Goal: Task Accomplishment & Management: Use online tool/utility

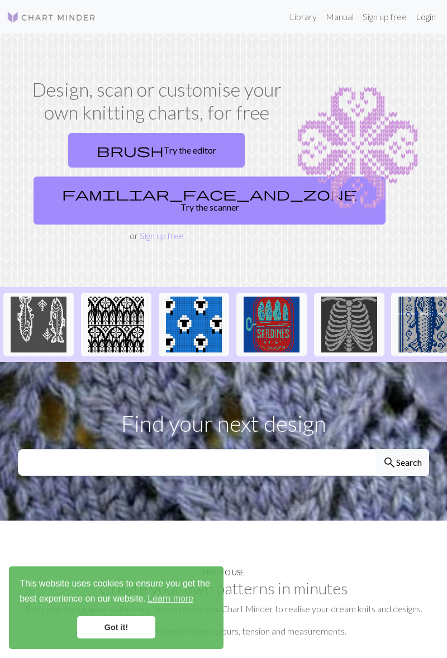
click at [430, 15] on link "Login" at bounding box center [425, 17] width 29 height 22
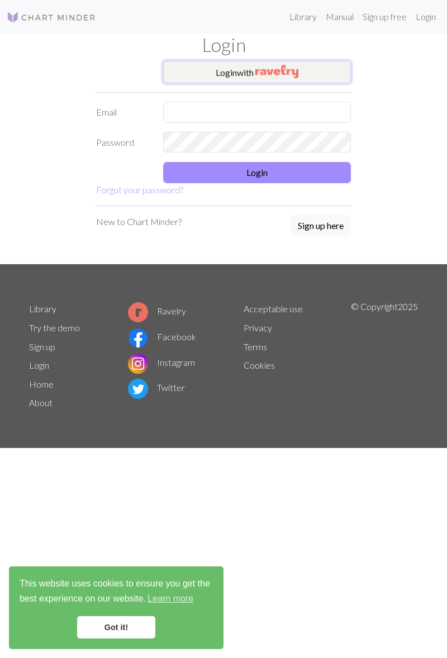
click at [278, 65] on img "button" at bounding box center [276, 71] width 43 height 13
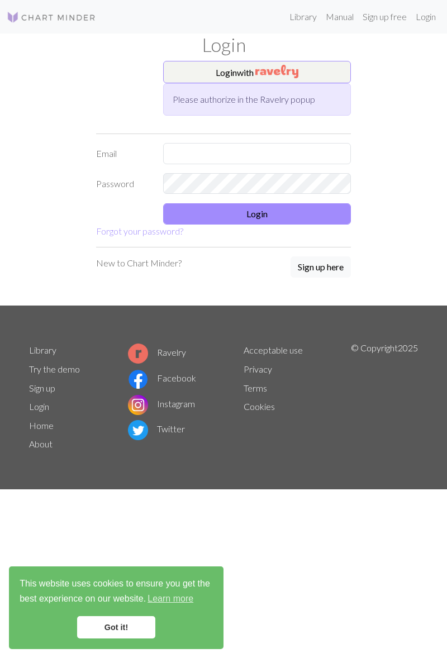
click at [286, 629] on div "Library Manual Sign up free Login Login Login with Please authorize in the Rave…" at bounding box center [223, 329] width 447 height 658
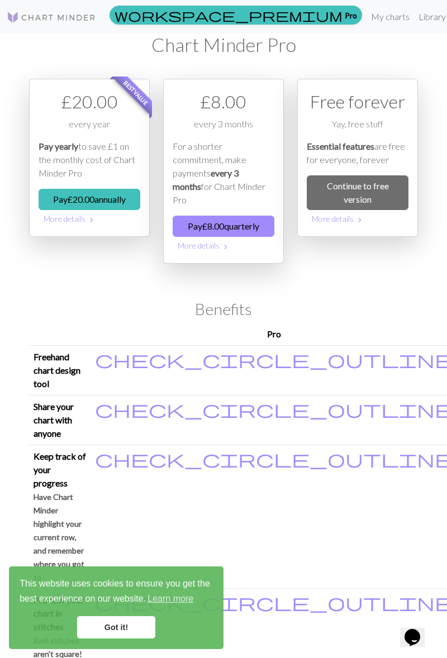
click at [385, 193] on link "Continue to free version" at bounding box center [358, 192] width 102 height 35
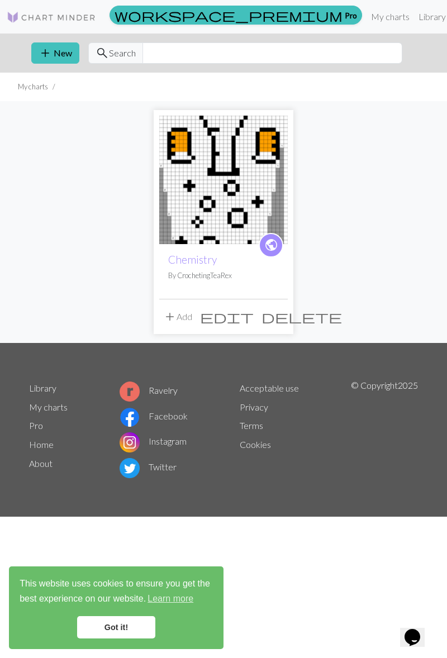
click at [56, 55] on button "add New" at bounding box center [55, 52] width 48 height 21
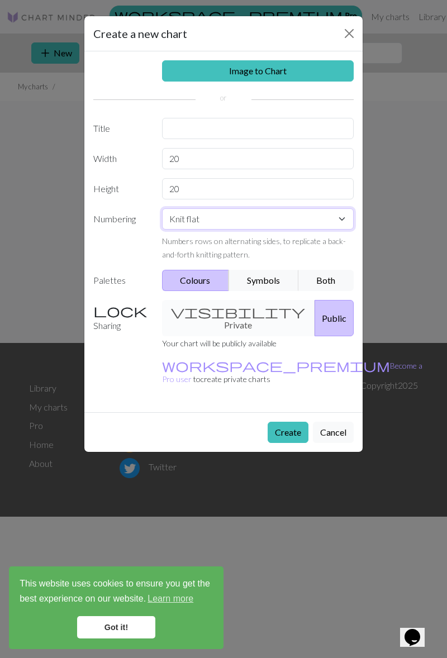
click at [341, 214] on select "Knit flat Knit in the round Lace knitting Cross stitch" at bounding box center [258, 218] width 192 height 21
select select "round"
click at [333, 216] on select "Knit flat Knit in the round Lace knitting Cross stitch" at bounding box center [258, 218] width 192 height 21
click at [339, 212] on select "Knit flat Knit in the round Lace knitting Cross stitch" at bounding box center [258, 218] width 192 height 21
click at [338, 213] on select "Knit flat Knit in the round Lace knitting Cross stitch" at bounding box center [258, 218] width 192 height 21
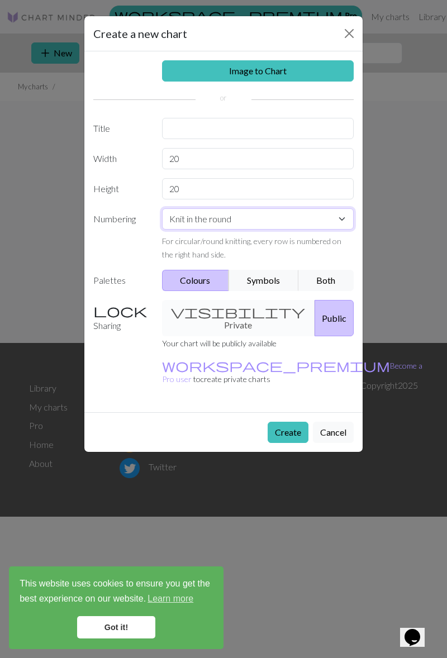
click at [340, 212] on select "Knit flat Knit in the round Lace knitting Cross stitch" at bounding box center [258, 218] width 192 height 21
click at [368, 197] on div "Create a new chart Image to Chart Title Width 20 Height 20 Numbering Knit flat …" at bounding box center [223, 329] width 447 height 658
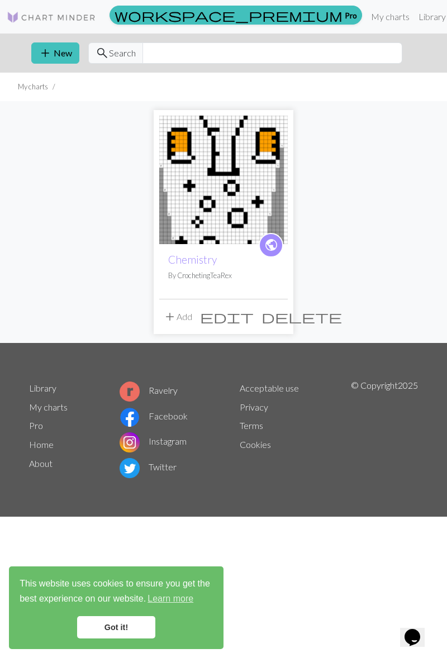
click at [58, 59] on button "add New" at bounding box center [55, 52] width 48 height 21
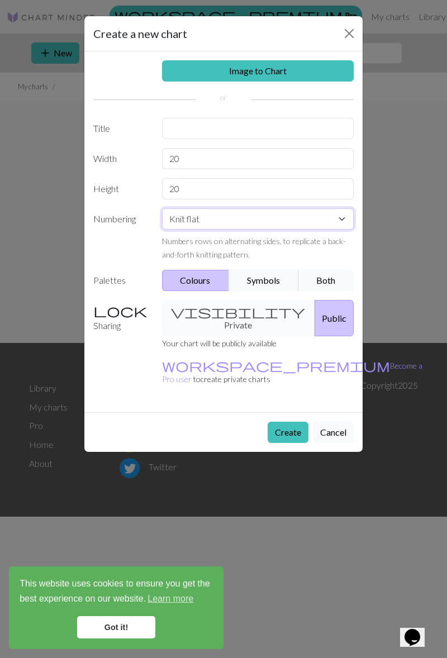
click at [319, 219] on select "Knit flat Knit in the round Lace knitting Cross stitch" at bounding box center [258, 218] width 192 height 21
select select "crossstitch"
click at [324, 279] on button "Both" at bounding box center [326, 280] width 56 height 21
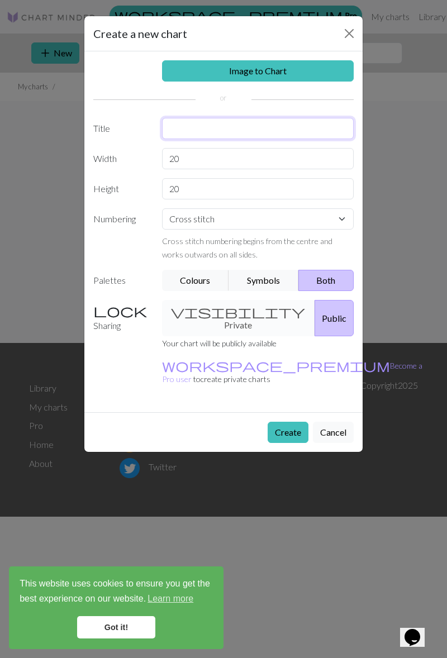
click at [286, 129] on input "text" at bounding box center [258, 128] width 192 height 21
type input "Takkie"
click at [240, 148] on input "20" at bounding box center [258, 158] width 192 height 21
type input "2"
type input "40"
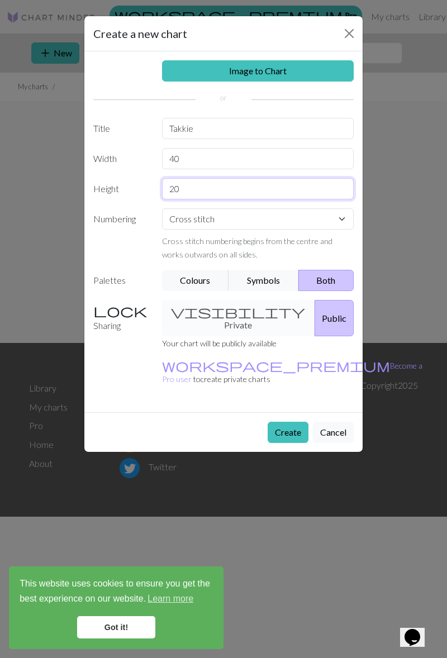
click at [266, 188] on input "20" at bounding box center [258, 188] width 192 height 21
type input "2"
type input "40"
click at [291, 422] on button "Create" at bounding box center [287, 432] width 41 height 21
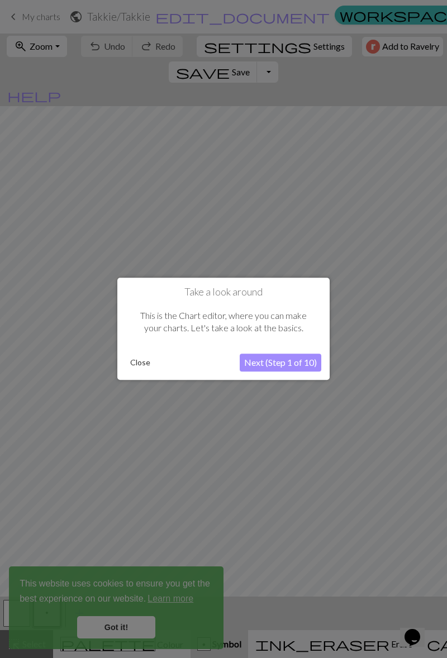
click at [293, 363] on button "Next (Step 1 of 10)" at bounding box center [281, 363] width 82 height 18
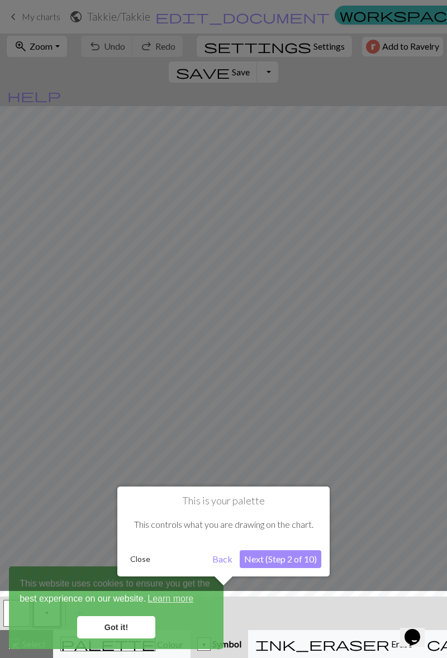
click at [219, 561] on button "Back" at bounding box center [222, 559] width 29 height 18
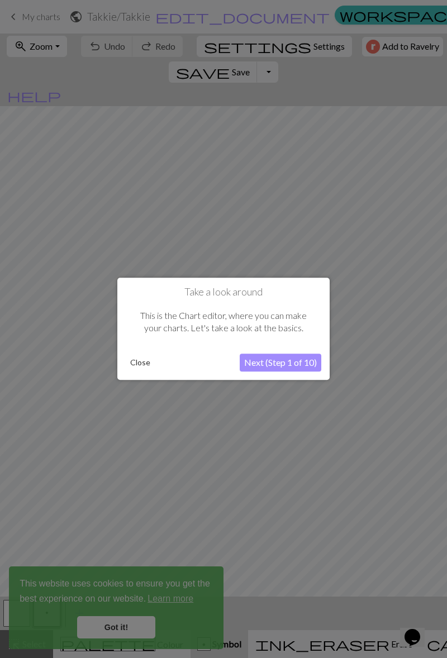
click at [147, 361] on button "Close" at bounding box center [140, 363] width 29 height 17
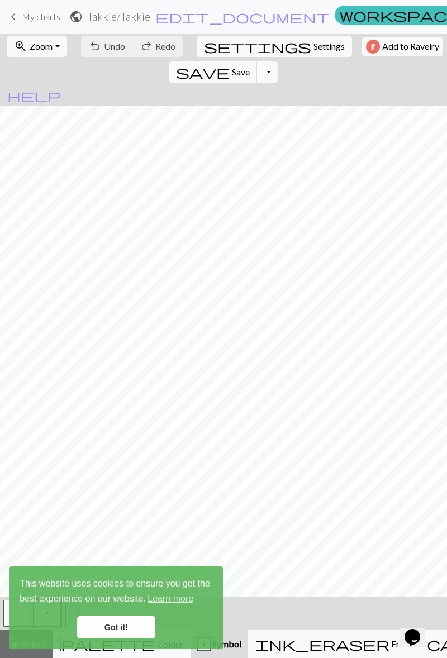
click at [119, 628] on link "Got it!" at bounding box center [116, 627] width 78 height 22
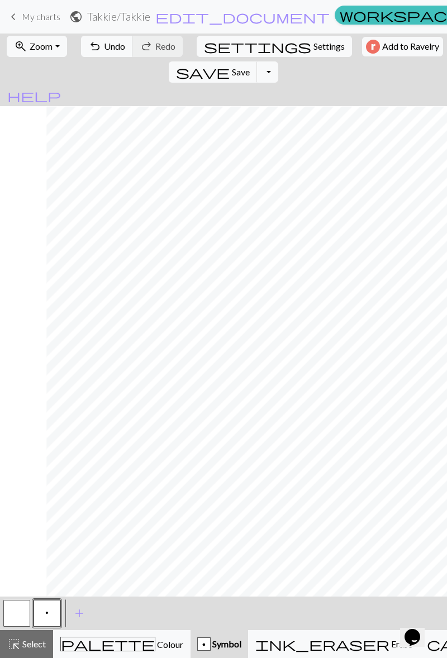
scroll to position [0, 46]
click at [59, 35] on div "zoom_in Zoom Zoom Fit all Fit width Fit height 50% 100% 150% 200%" at bounding box center [36, 46] width 66 height 26
click at [41, 39] on button "zoom_in Zoom Zoom" at bounding box center [37, 46] width 60 height 21
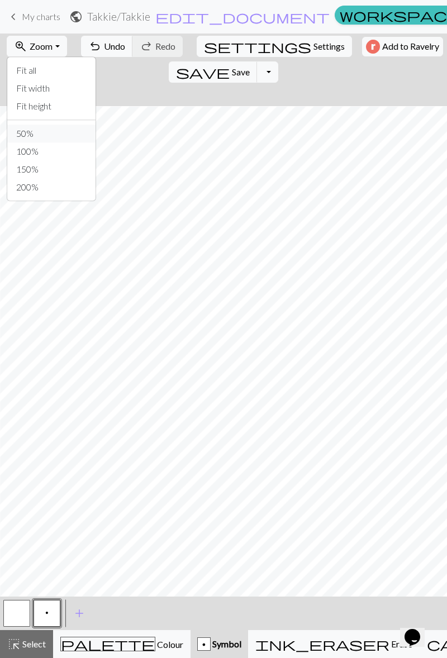
click at [42, 136] on button "50%" at bounding box center [51, 133] width 88 height 18
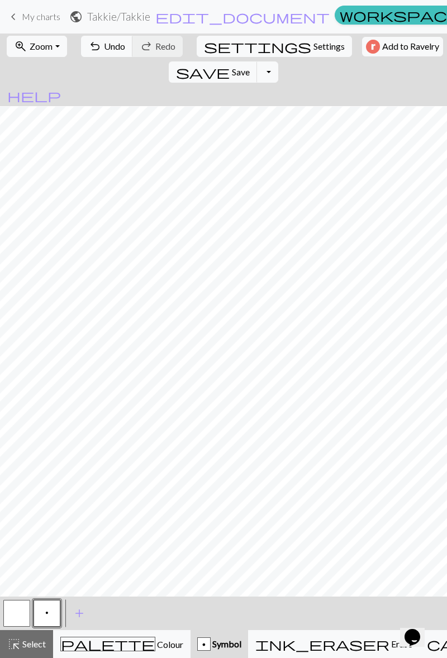
scroll to position [0, 0]
click at [46, 47] on span "Zoom" at bounding box center [41, 46] width 23 height 11
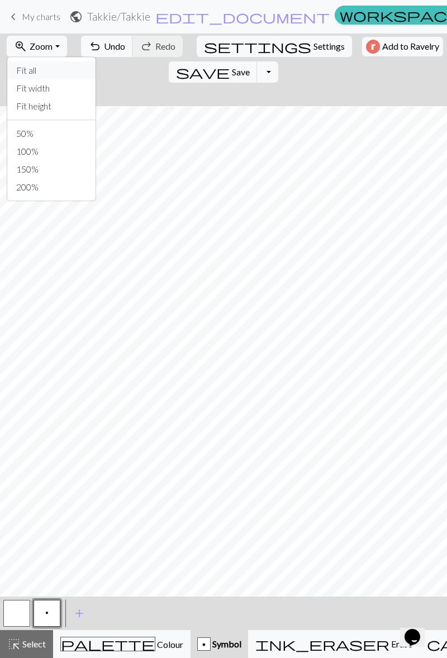
click at [70, 71] on button "Fit all" at bounding box center [51, 70] width 88 height 18
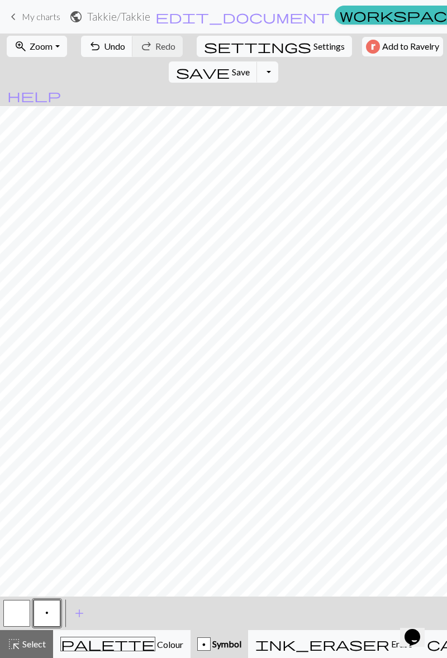
click at [117, 638] on div "palette Colour Colour" at bounding box center [121, 643] width 123 height 15
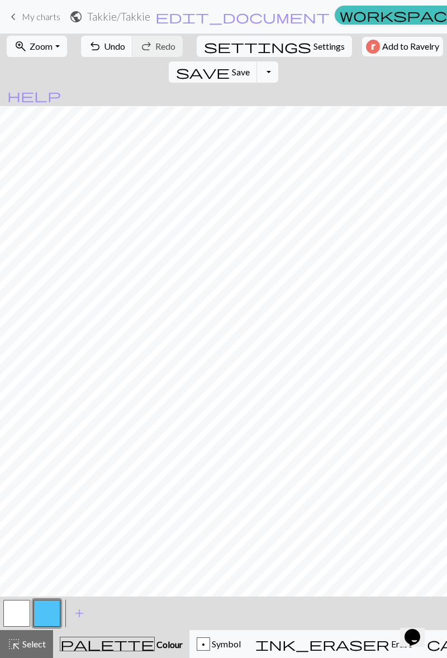
click at [47, 615] on button "button" at bounding box center [46, 613] width 27 height 27
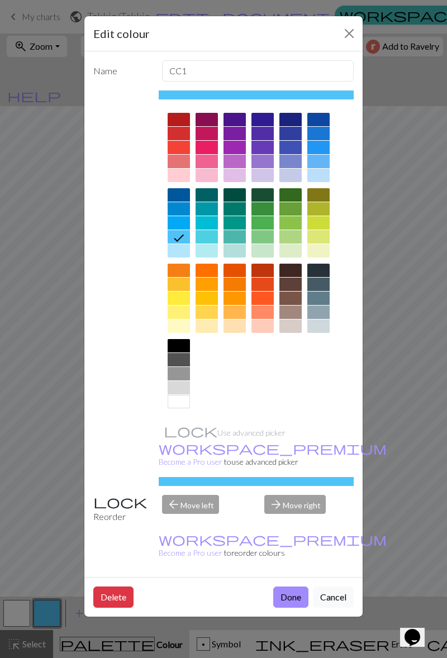
click at [178, 347] on div at bounding box center [178, 345] width 22 height 13
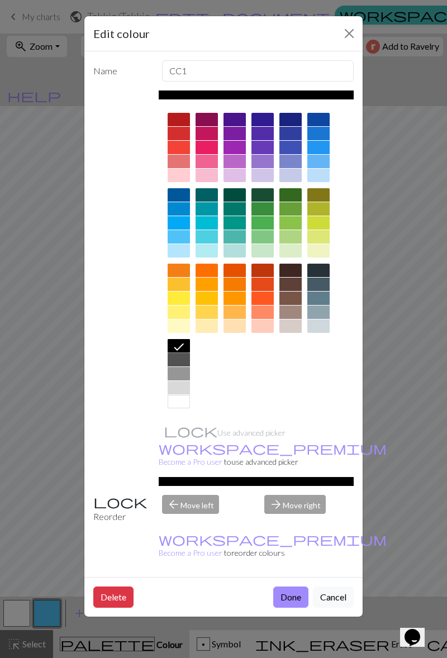
click at [289, 586] on button "Done" at bounding box center [290, 596] width 35 height 21
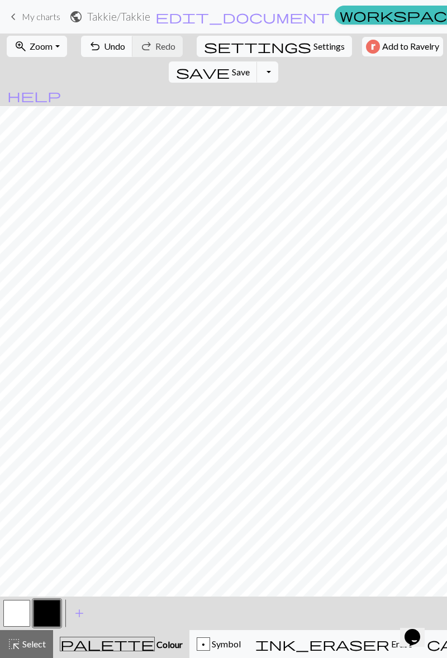
click at [16, 604] on button "button" at bounding box center [16, 613] width 27 height 27
click at [46, 605] on button "button" at bounding box center [46, 613] width 27 height 27
click at [22, 610] on button "button" at bounding box center [16, 613] width 27 height 27
click at [49, 604] on button "button" at bounding box center [46, 613] width 27 height 27
click at [20, 609] on button "button" at bounding box center [16, 613] width 27 height 27
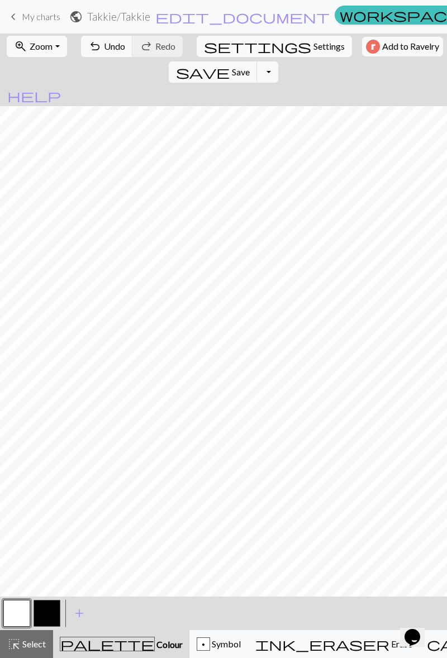
click at [56, 600] on button "button" at bounding box center [46, 613] width 27 height 27
click at [389, 641] on span "Erase" at bounding box center [400, 643] width 23 height 11
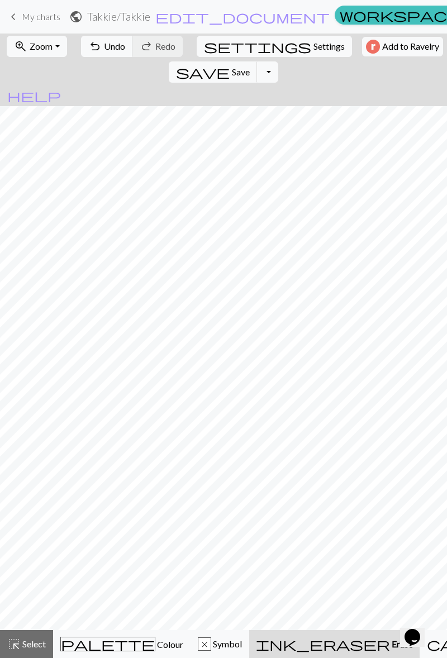
click at [155, 641] on span "Colour" at bounding box center [169, 644] width 28 height 11
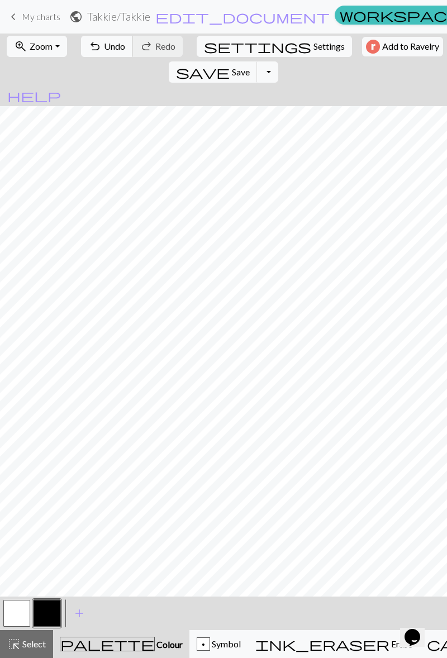
click at [104, 46] on span "Undo" at bounding box center [114, 46] width 21 height 11
click at [104, 49] on span "Undo" at bounding box center [114, 46] width 21 height 11
click at [106, 46] on span "Undo" at bounding box center [114, 46] width 21 height 11
click at [108, 44] on span "Undo" at bounding box center [114, 46] width 21 height 11
click at [108, 43] on span "Undo" at bounding box center [114, 46] width 21 height 11
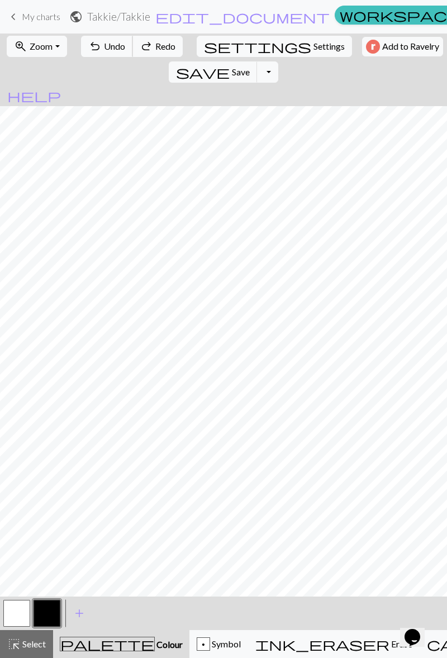
click at [113, 41] on span "Undo" at bounding box center [114, 46] width 21 height 11
click at [104, 50] on span "Undo" at bounding box center [114, 46] width 21 height 11
click at [104, 49] on span "Undo" at bounding box center [114, 46] width 21 height 11
click at [104, 48] on span "Undo" at bounding box center [114, 46] width 21 height 11
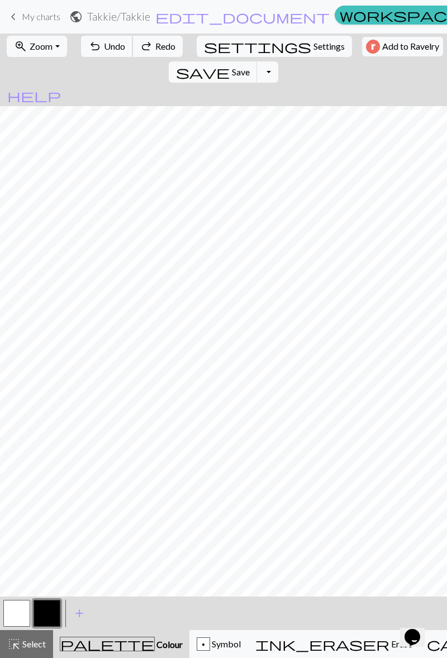
click at [104, 47] on span "Undo" at bounding box center [114, 46] width 21 height 11
click at [105, 49] on span "Undo" at bounding box center [114, 46] width 21 height 11
click at [104, 47] on span "Undo" at bounding box center [114, 46] width 21 height 11
click at [106, 47] on span "Undo" at bounding box center [114, 46] width 21 height 11
click at [106, 48] on span "Undo" at bounding box center [114, 46] width 21 height 11
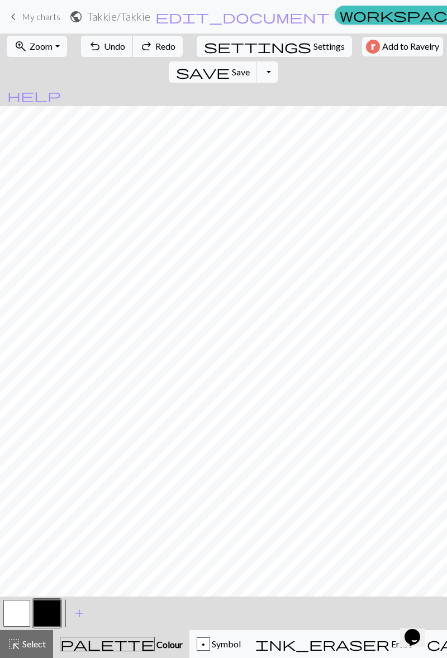
click at [108, 47] on span "Undo" at bounding box center [114, 46] width 21 height 11
click at [110, 46] on span "Undo" at bounding box center [114, 46] width 21 height 11
click at [107, 47] on span "Undo" at bounding box center [114, 46] width 21 height 11
click at [12, 601] on button "button" at bounding box center [16, 613] width 27 height 27
click at [17, 599] on div at bounding box center [17, 613] width 30 height 30
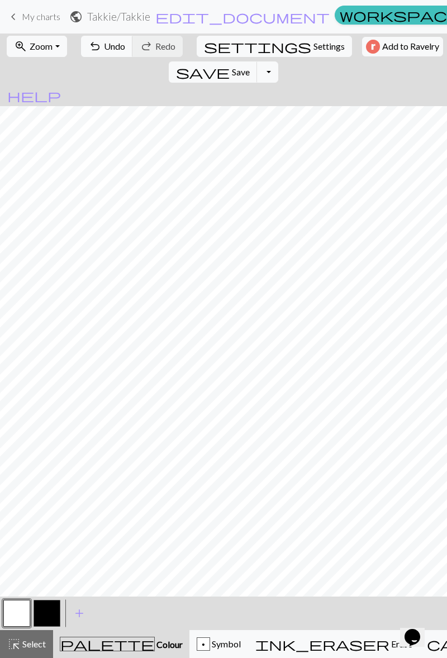
click at [290, 641] on span "ink_eraser" at bounding box center [322, 644] width 134 height 16
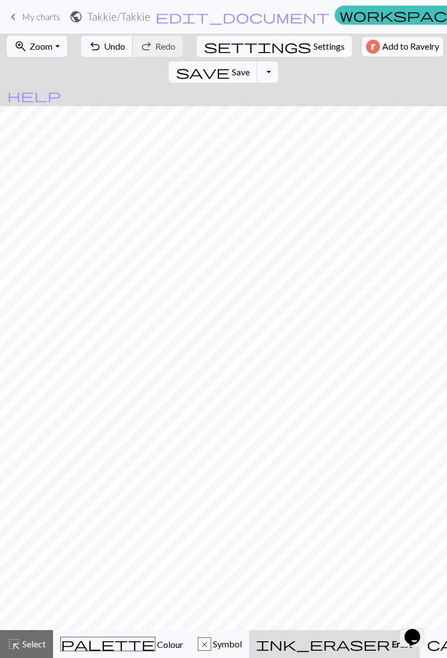
click at [104, 48] on span "Undo" at bounding box center [114, 46] width 21 height 11
click at [106, 44] on span "Undo" at bounding box center [114, 46] width 21 height 11
click at [104, 47] on span "Undo" at bounding box center [114, 46] width 21 height 11
click at [105, 44] on span "Undo" at bounding box center [114, 46] width 21 height 11
click at [155, 639] on span "Colour" at bounding box center [169, 644] width 28 height 11
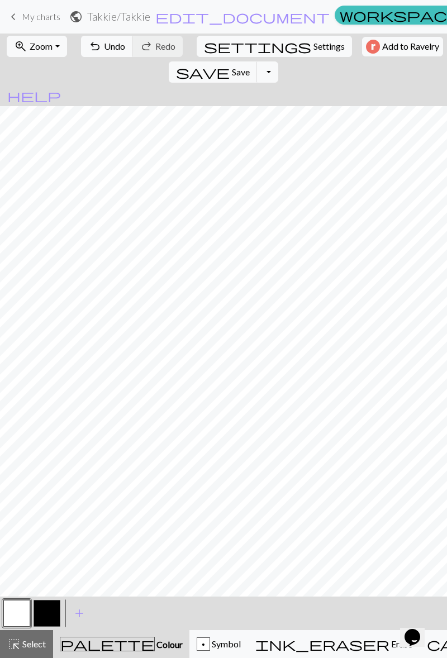
click at [48, 604] on button "button" at bounding box center [46, 613] width 27 height 27
click at [21, 616] on button "button" at bounding box center [16, 613] width 27 height 27
click at [45, 611] on button "button" at bounding box center [46, 613] width 27 height 27
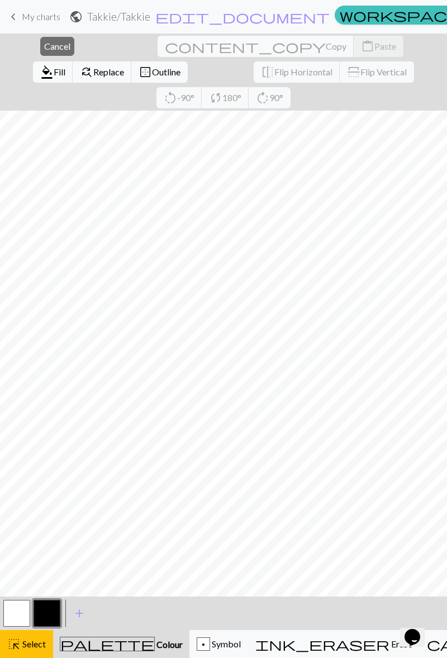
click at [27, 635] on button "highlight_alt Select Select" at bounding box center [26, 644] width 53 height 28
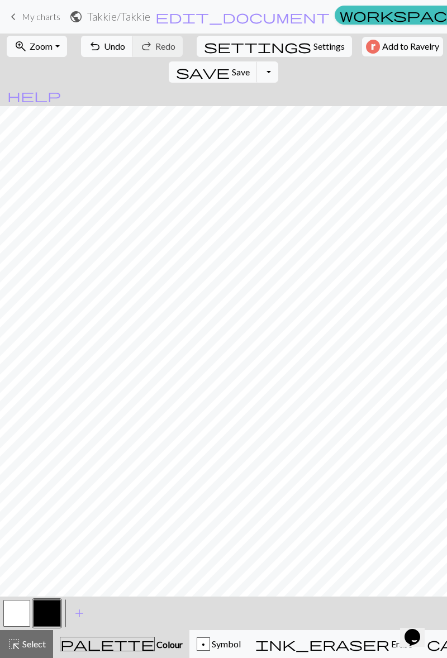
click at [23, 602] on button "button" at bounding box center [16, 613] width 27 height 27
click at [45, 610] on button "button" at bounding box center [46, 613] width 27 height 27
click at [49, 609] on button "button" at bounding box center [46, 613] width 27 height 27
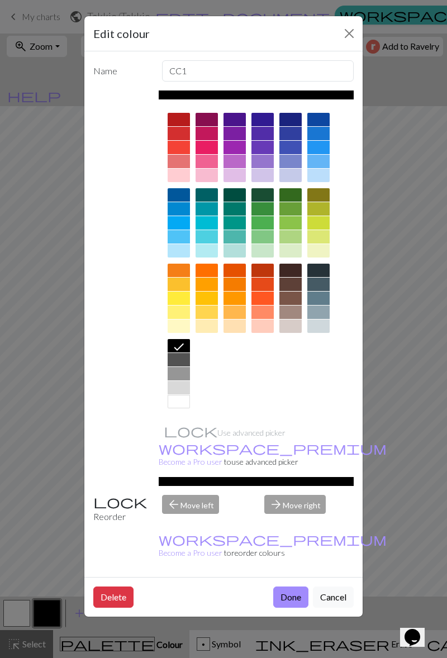
click at [296, 586] on button "Done" at bounding box center [290, 596] width 35 height 21
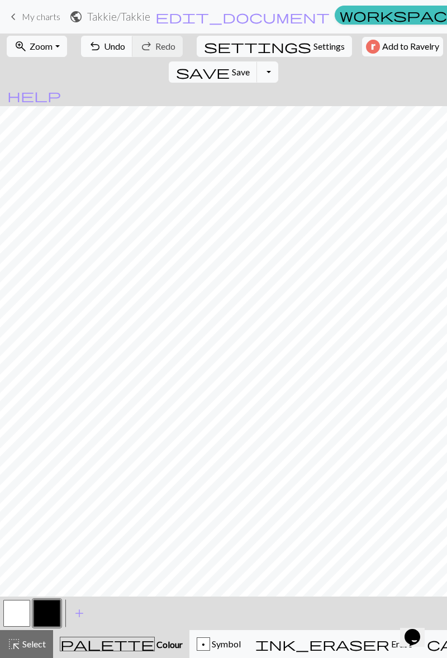
click at [37, 45] on span "Zoom" at bounding box center [41, 46] width 23 height 11
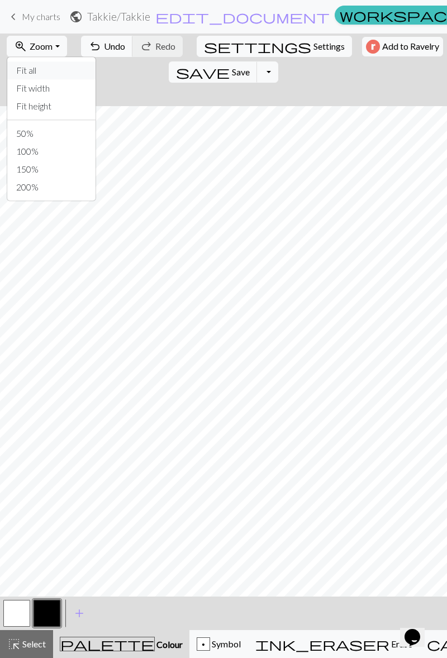
click at [56, 71] on button "Fit all" at bounding box center [51, 70] width 88 height 18
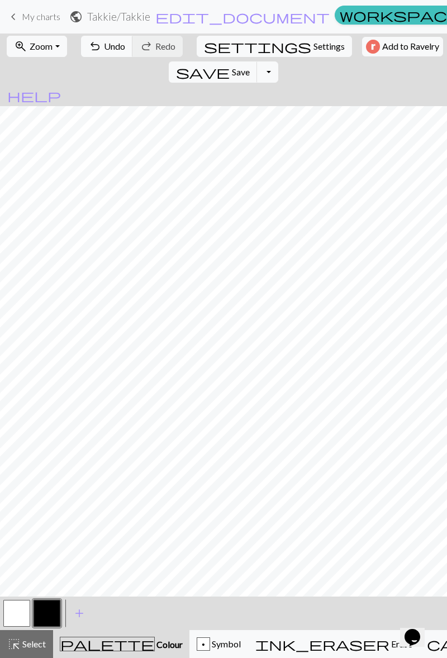
click at [42, 611] on button "button" at bounding box center [46, 613] width 27 height 27
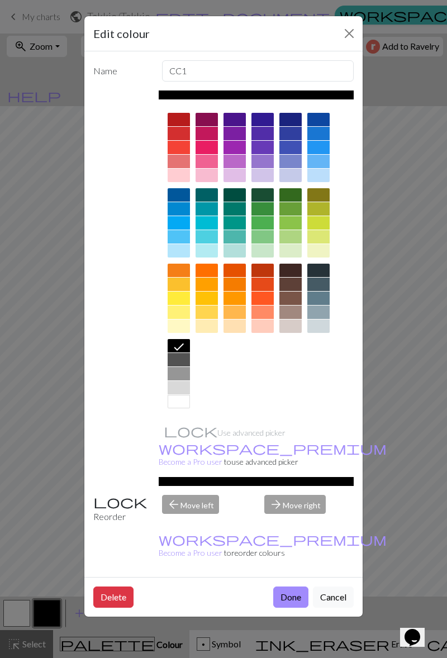
click at [284, 586] on button "Done" at bounding box center [290, 596] width 35 height 21
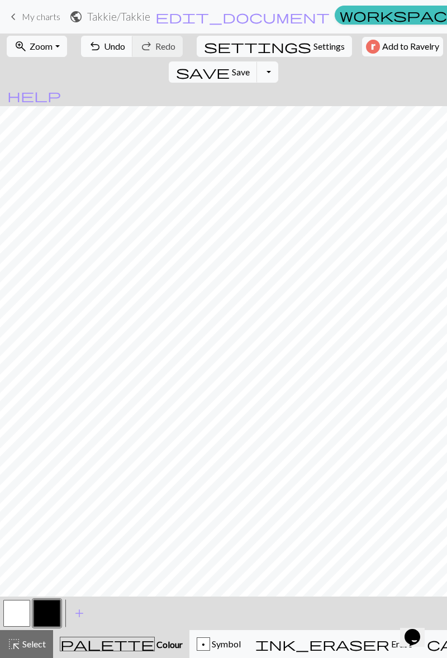
click at [17, 609] on button "button" at bounding box center [16, 613] width 27 height 27
click at [45, 604] on button "button" at bounding box center [46, 613] width 27 height 27
click at [257, 61] on button "save Save Save" at bounding box center [213, 71] width 89 height 21
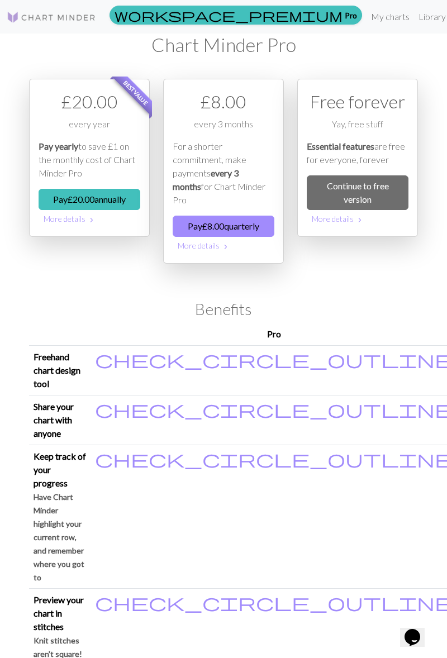
click at [375, 181] on link "Continue to free version" at bounding box center [358, 192] width 102 height 35
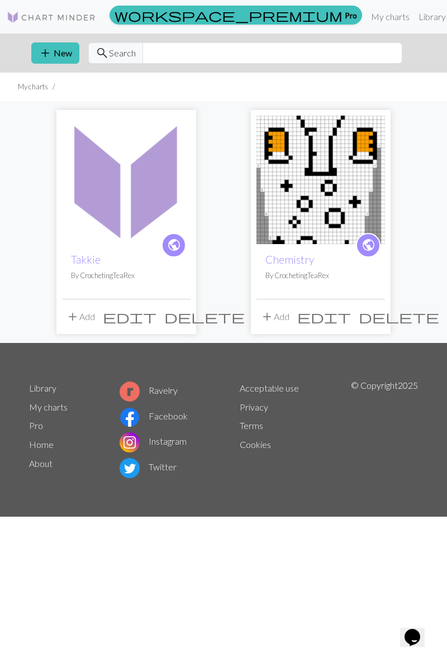
click at [144, 189] on img at bounding box center [126, 180] width 128 height 128
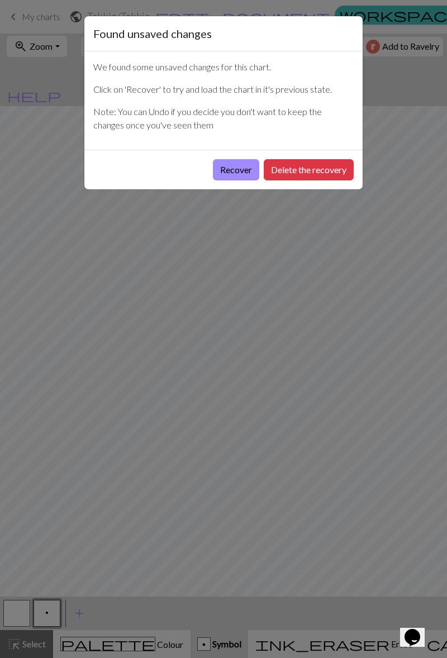
click at [239, 175] on button "Recover" at bounding box center [236, 169] width 46 height 21
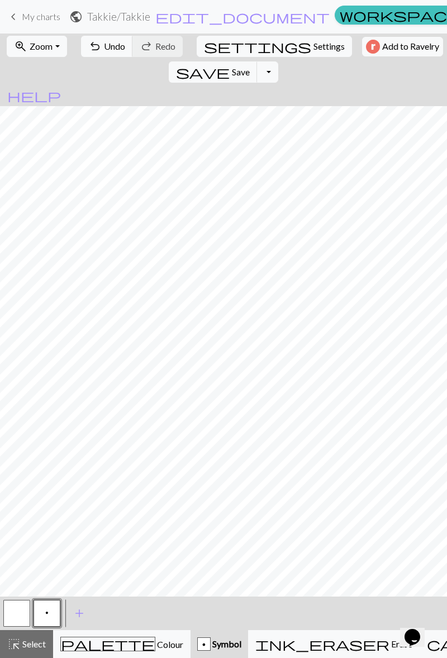
click at [42, 611] on button "p" at bounding box center [46, 613] width 27 height 27
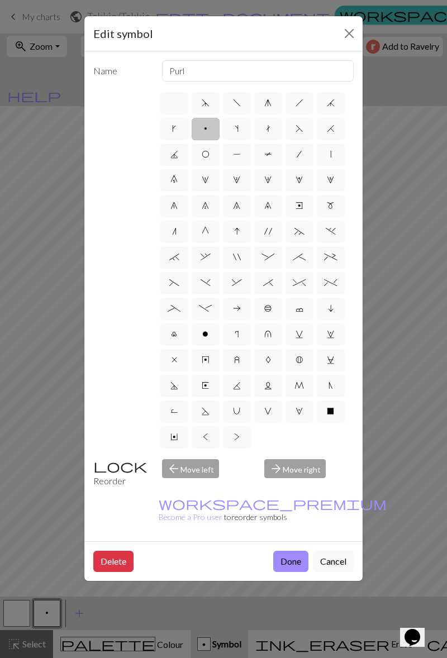
click at [135, 612] on div "Edit symbol Name Purl d f g h j k p s t F H J O P T / | 0 1 2 3 4 5 6 7 8 9 e m…" at bounding box center [223, 329] width 447 height 658
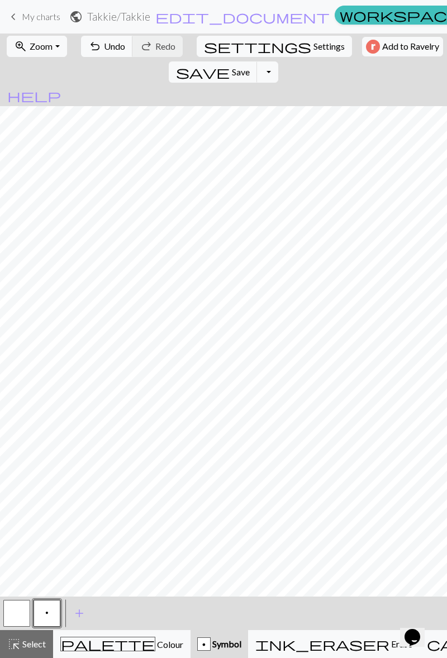
click at [123, 636] on div "palette Colour Colour" at bounding box center [121, 643] width 123 height 15
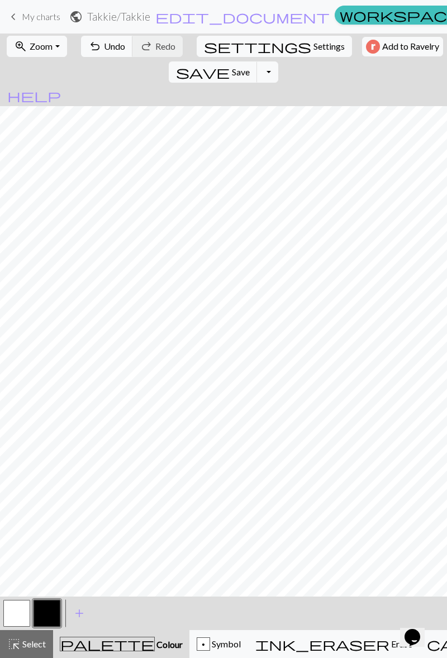
click at [49, 606] on button "button" at bounding box center [46, 613] width 27 height 27
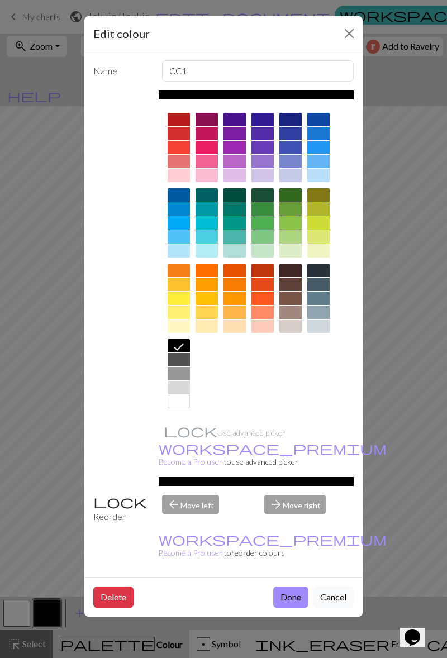
click at [288, 586] on button "Done" at bounding box center [290, 596] width 35 height 21
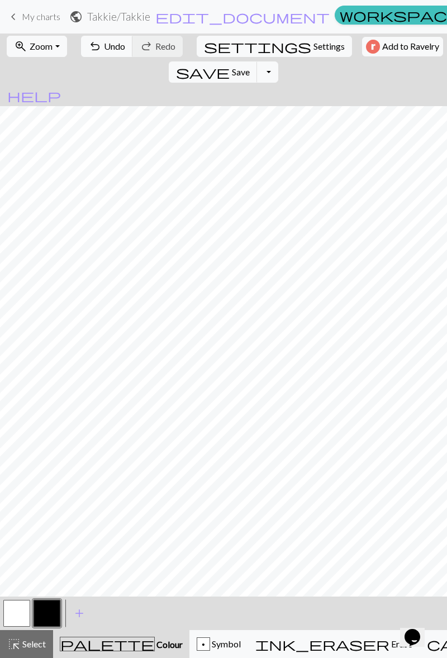
click at [46, 41] on span "Zoom" at bounding box center [41, 46] width 23 height 11
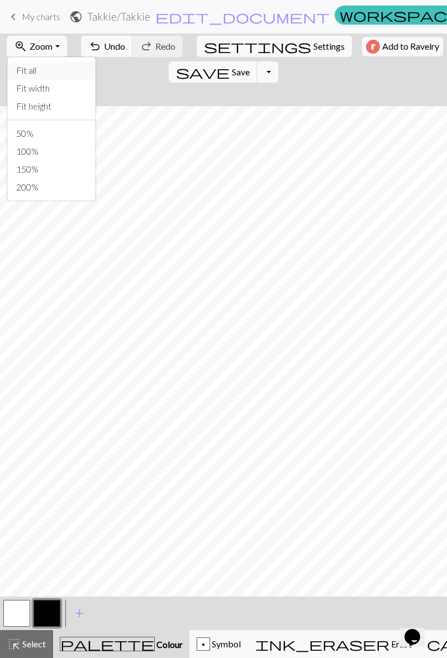
click at [60, 65] on button "Fit all" at bounding box center [51, 70] width 88 height 18
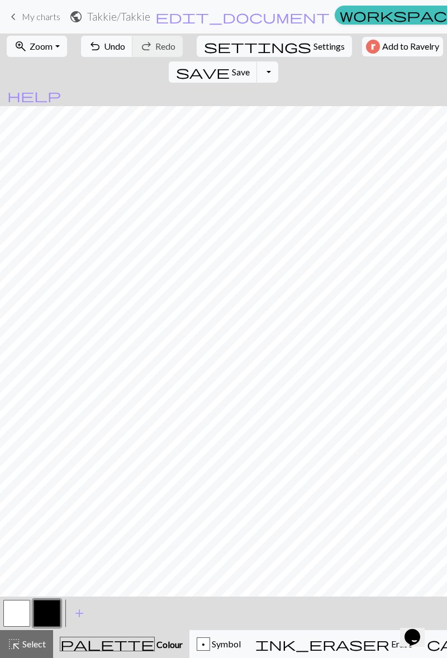
click at [49, 608] on button "button" at bounding box center [46, 613] width 27 height 27
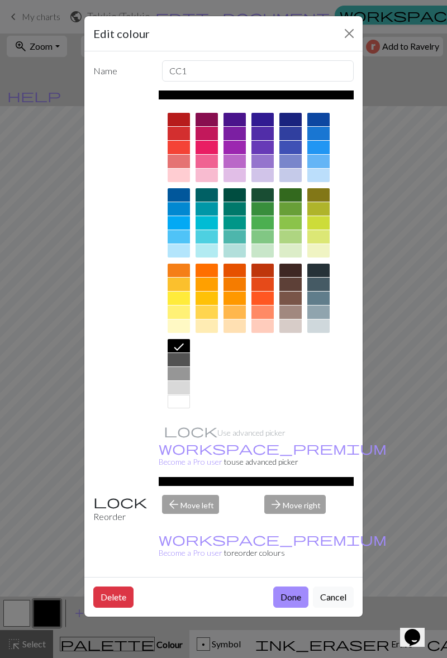
click at [286, 586] on button "Done" at bounding box center [290, 596] width 35 height 21
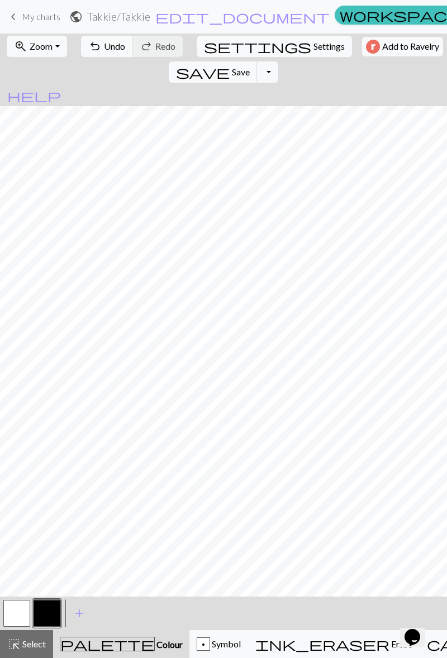
click at [155, 642] on span "Colour" at bounding box center [169, 644] width 28 height 11
click at [31, 638] on span "Select" at bounding box center [33, 643] width 25 height 11
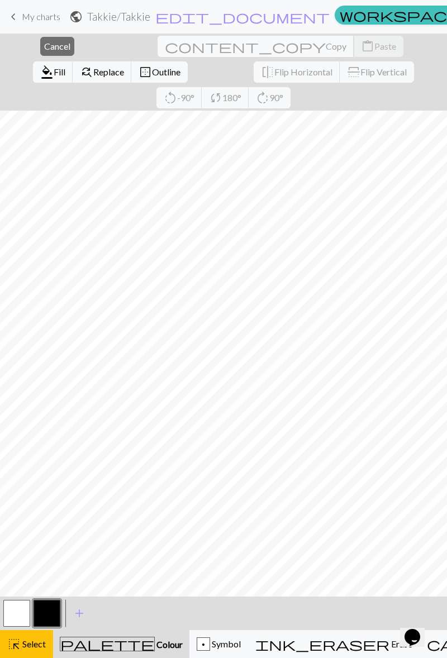
click at [325, 47] on span "Copy" at bounding box center [335, 46] width 21 height 11
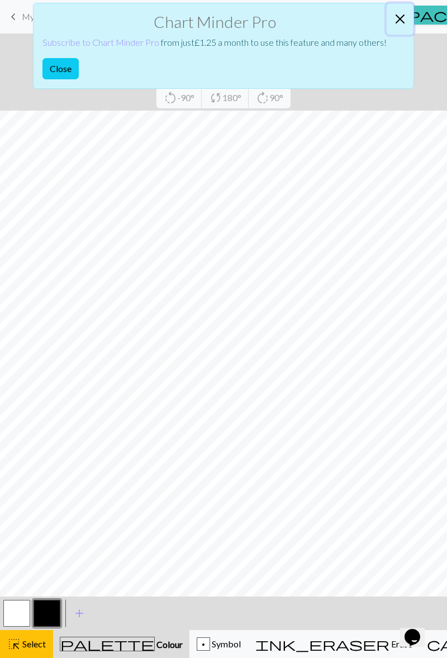
click at [399, 17] on button "Close" at bounding box center [399, 18] width 27 height 31
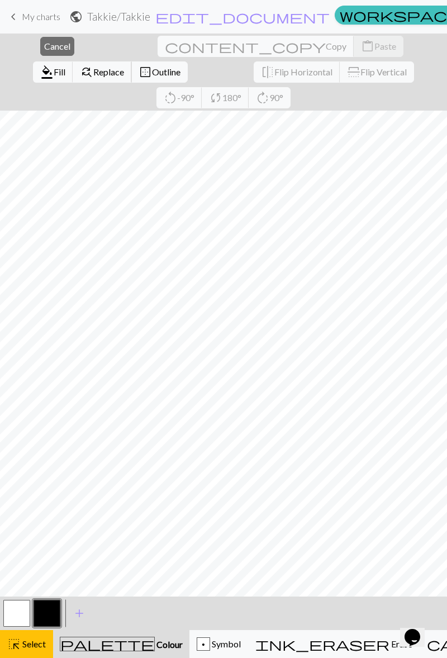
click at [124, 66] on span "Replace" at bounding box center [108, 71] width 31 height 11
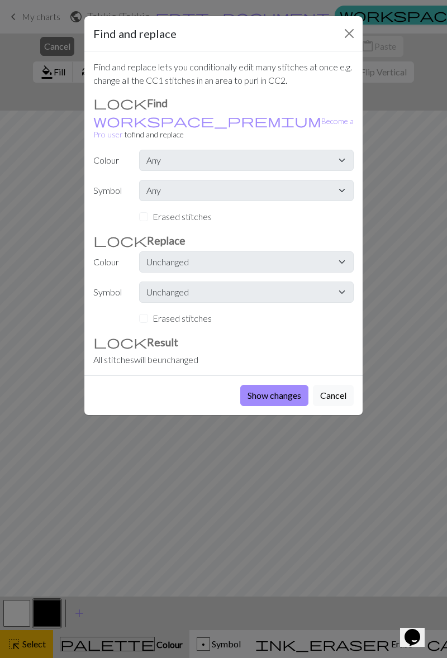
click at [334, 387] on button "Cancel" at bounding box center [333, 395] width 41 height 21
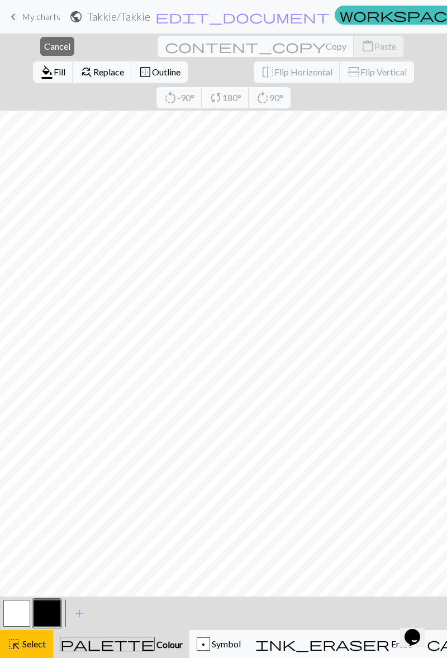
click at [188, 61] on button "border_outer Outline" at bounding box center [159, 71] width 56 height 21
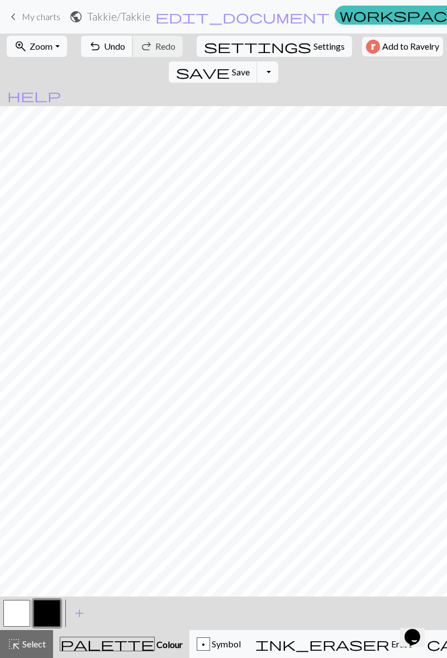
click at [106, 50] on span "Undo" at bounding box center [114, 46] width 21 height 11
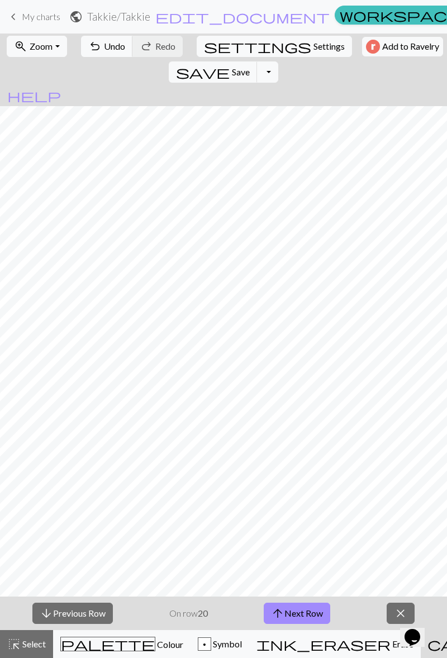
click at [391, 609] on button "close" at bounding box center [400, 612] width 28 height 21
